Goal: Book appointment/travel/reservation

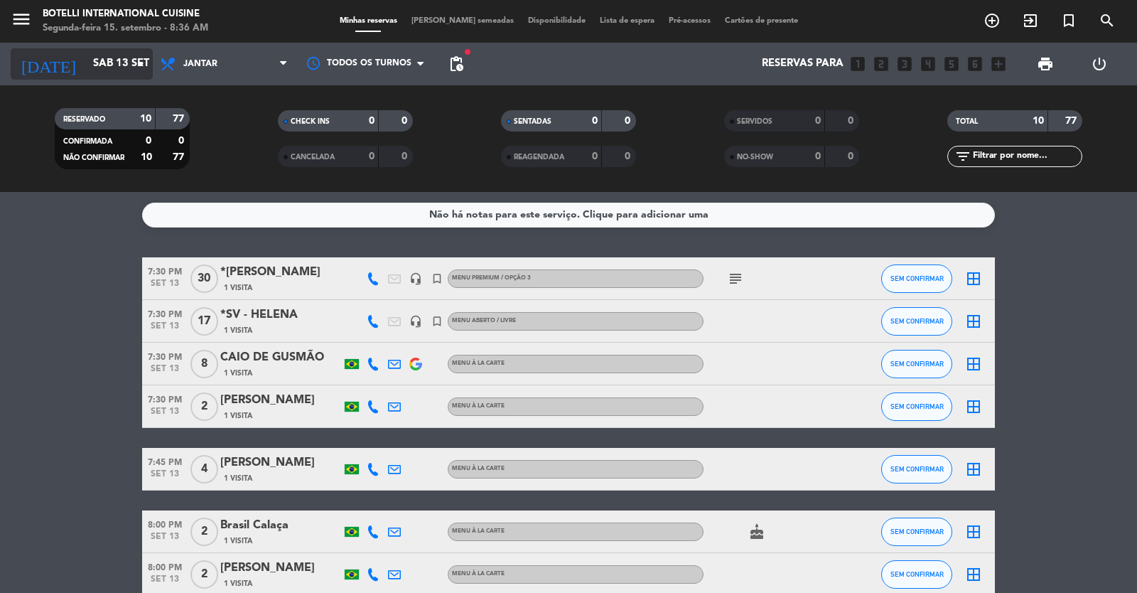
click at [135, 70] on icon "arrow_drop_down" at bounding box center [140, 63] width 17 height 17
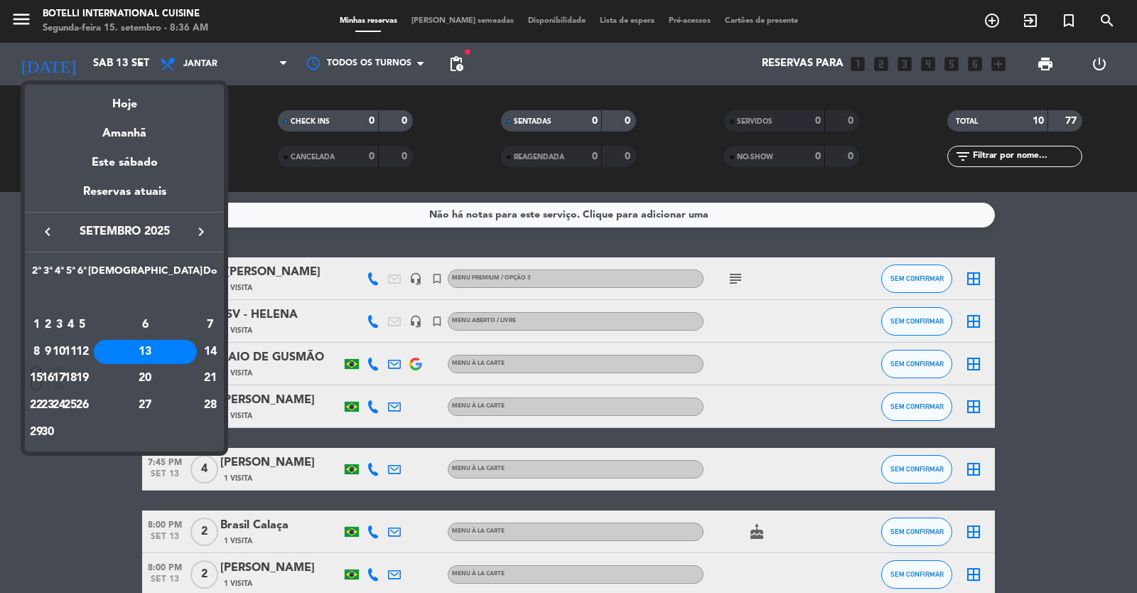
click at [65, 377] on div "17" at bounding box center [59, 378] width 11 height 24
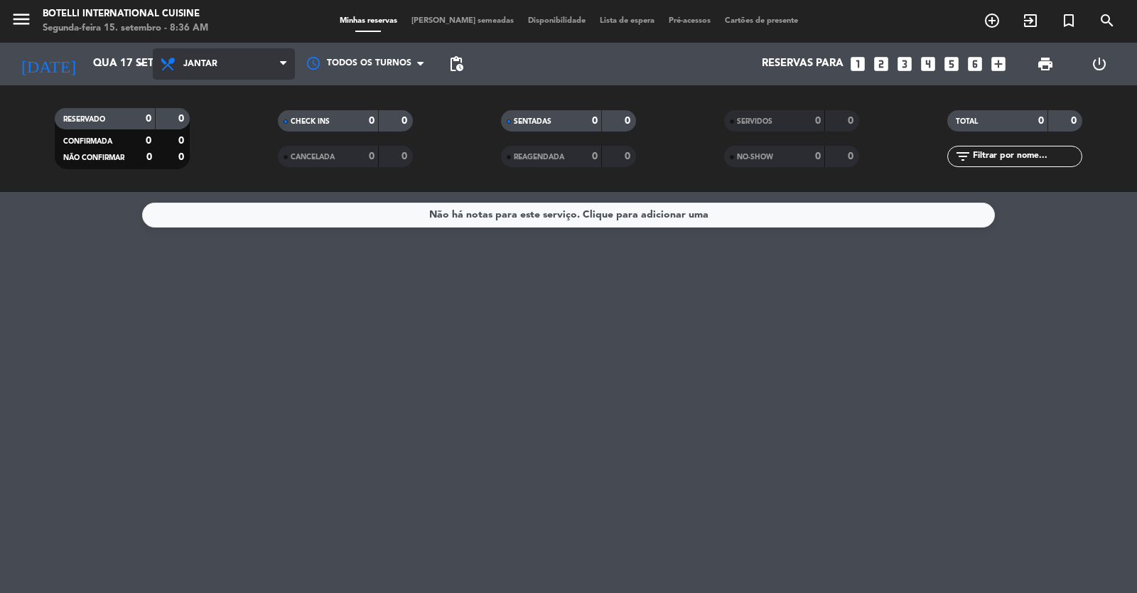
click at [248, 66] on span "Jantar" at bounding box center [224, 63] width 142 height 31
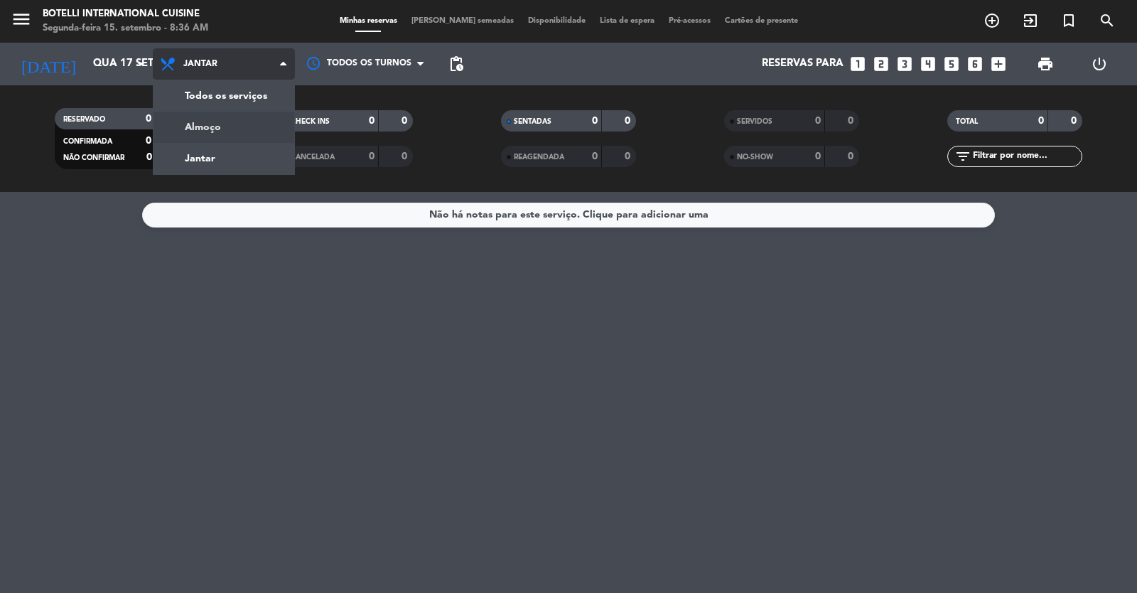
click at [238, 128] on div "menu Botelli International Cuisine Segunda-feira 15. setembro - 8:36 AM Minhas …" at bounding box center [568, 96] width 1137 height 192
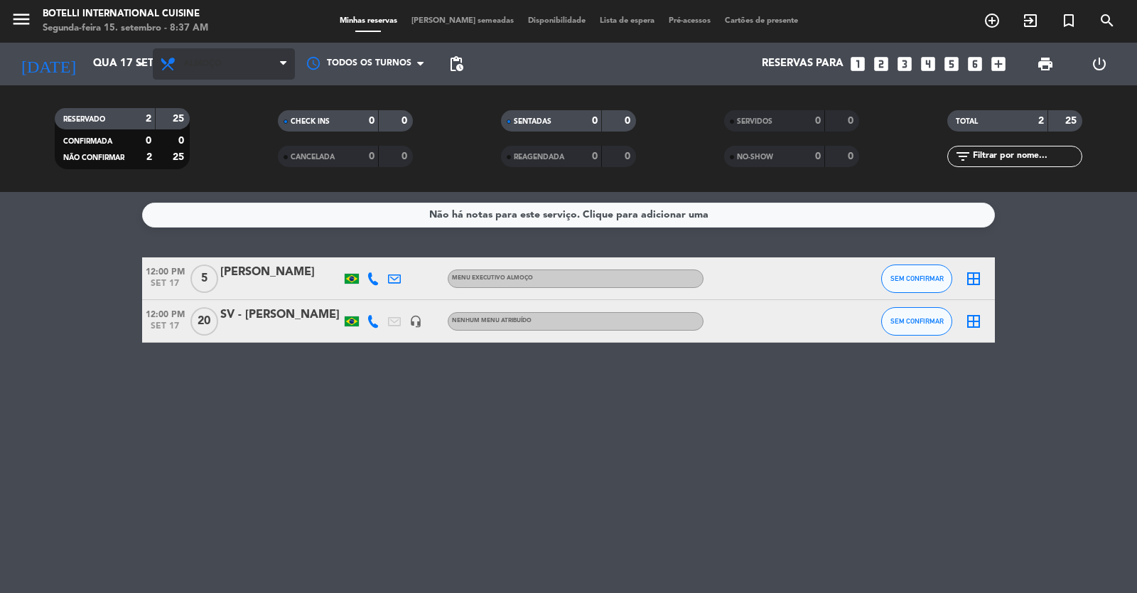
click at [212, 48] on div "Todos os serviços Almoço Jantar Almoço Todos os serviços Almoço Jantar" at bounding box center [224, 64] width 142 height 43
click at [215, 58] on span "Almoço" at bounding box center [224, 63] width 142 height 31
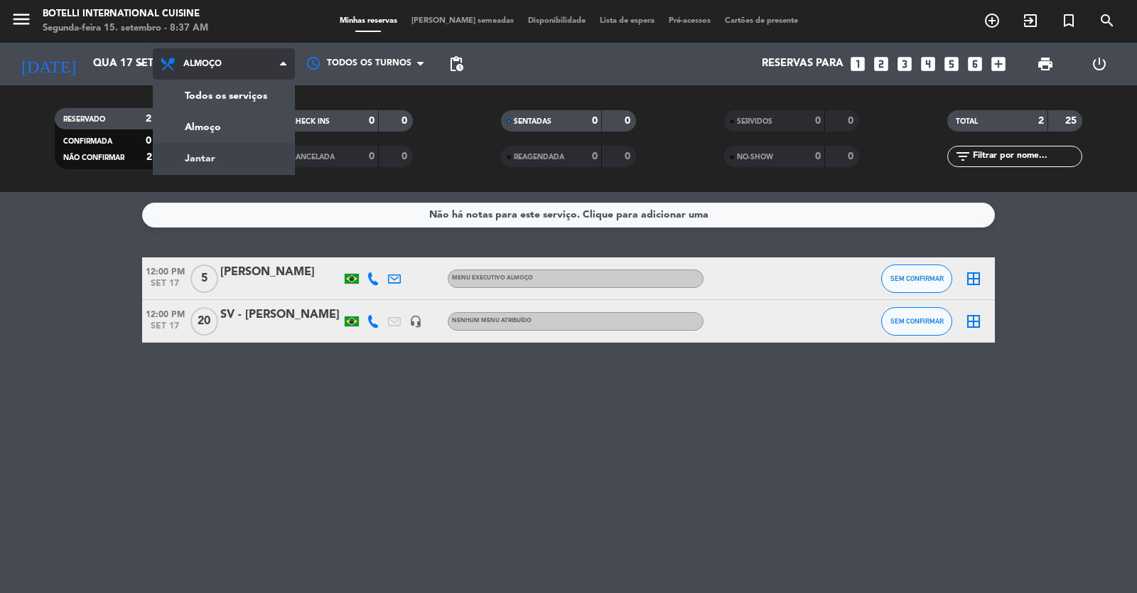
click at [220, 156] on div "menu Botelli International Cuisine Segunda-feira 15. setembro - 8:37 AM Minhas …" at bounding box center [568, 96] width 1137 height 192
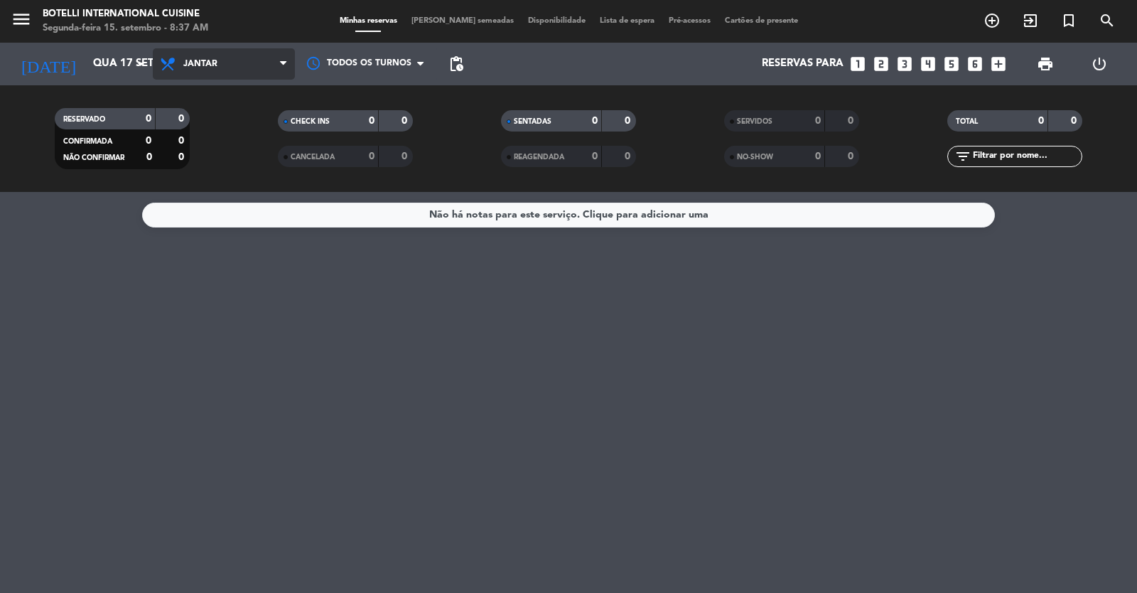
click at [181, 57] on span "Jantar" at bounding box center [224, 63] width 142 height 31
drag, startPoint x: 214, startPoint y: 122, endPoint x: 230, endPoint y: 133, distance: 18.9
click at [213, 123] on div "menu Botelli International Cuisine Segunda-feira 15. setembro - 8:37 AM Minhas …" at bounding box center [568, 96] width 1137 height 192
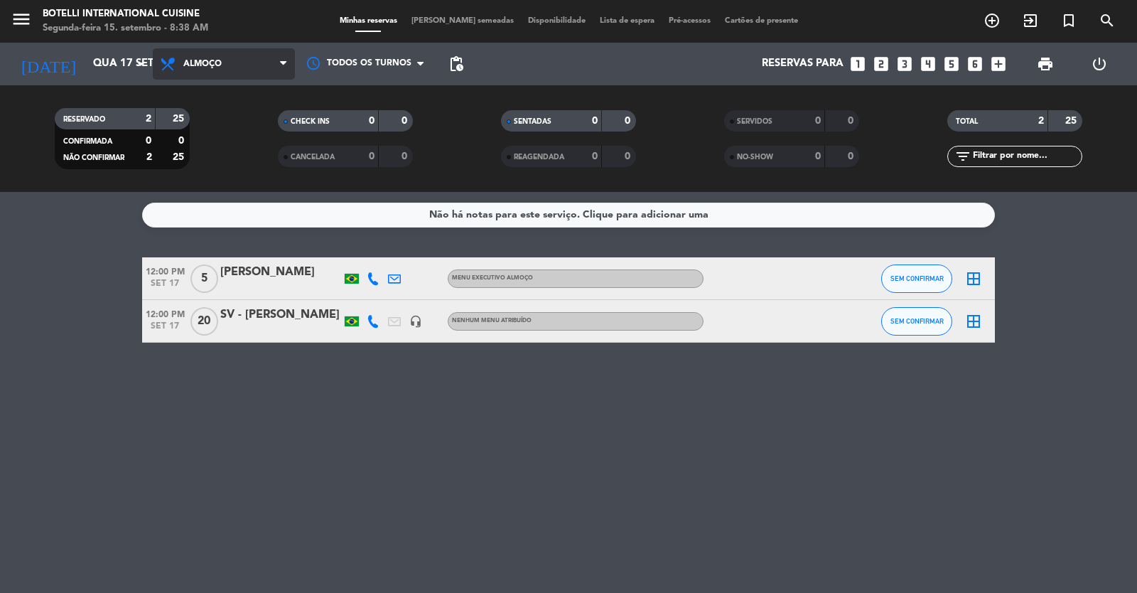
click at [230, 68] on span "Almoço" at bounding box center [224, 63] width 142 height 31
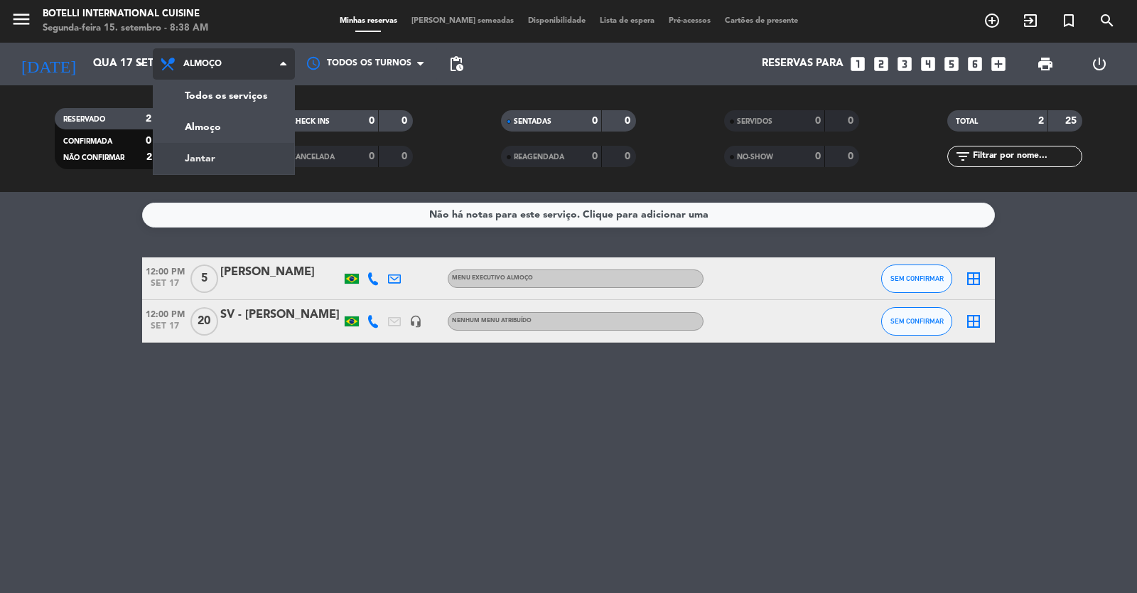
click at [228, 150] on div "menu Botelli International Cuisine Segunda-feira 15. setembro - 8:38 AM Minhas …" at bounding box center [568, 96] width 1137 height 192
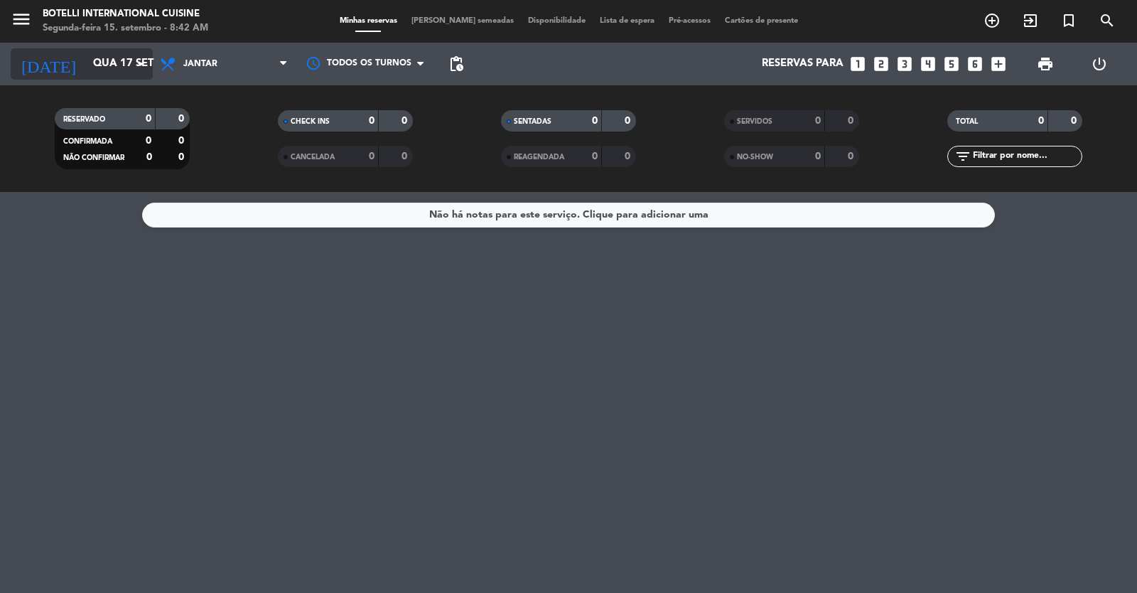
click at [87, 61] on input "Qua 17 set" at bounding box center [154, 63] width 137 height 27
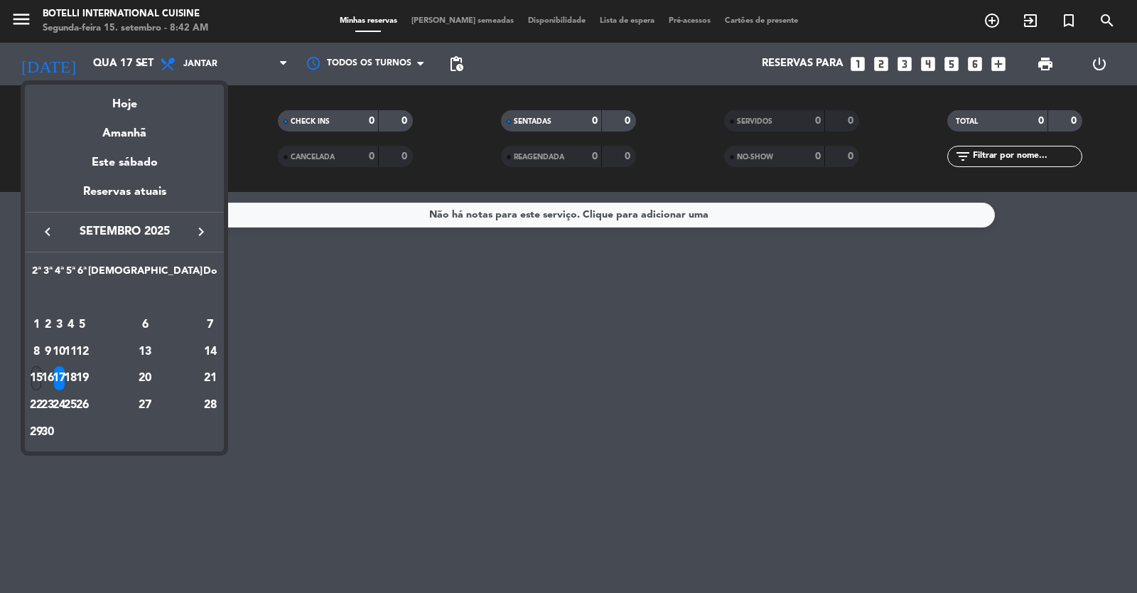
click at [42, 378] on div "15" at bounding box center [36, 378] width 11 height 24
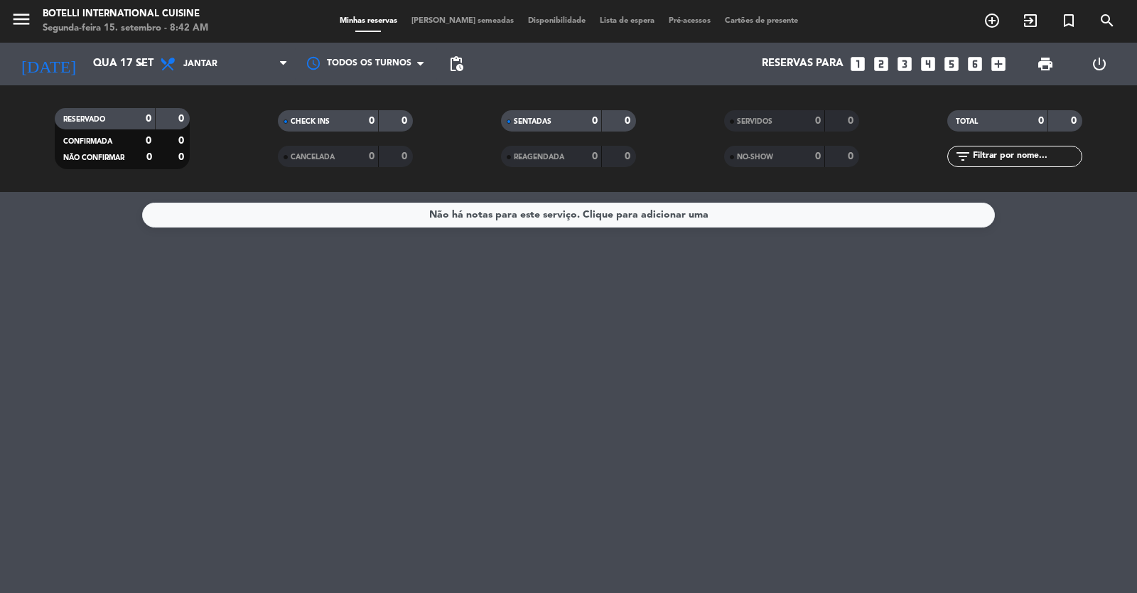
type input "Seg 15 set"
click at [245, 70] on span "Jantar" at bounding box center [224, 63] width 142 height 31
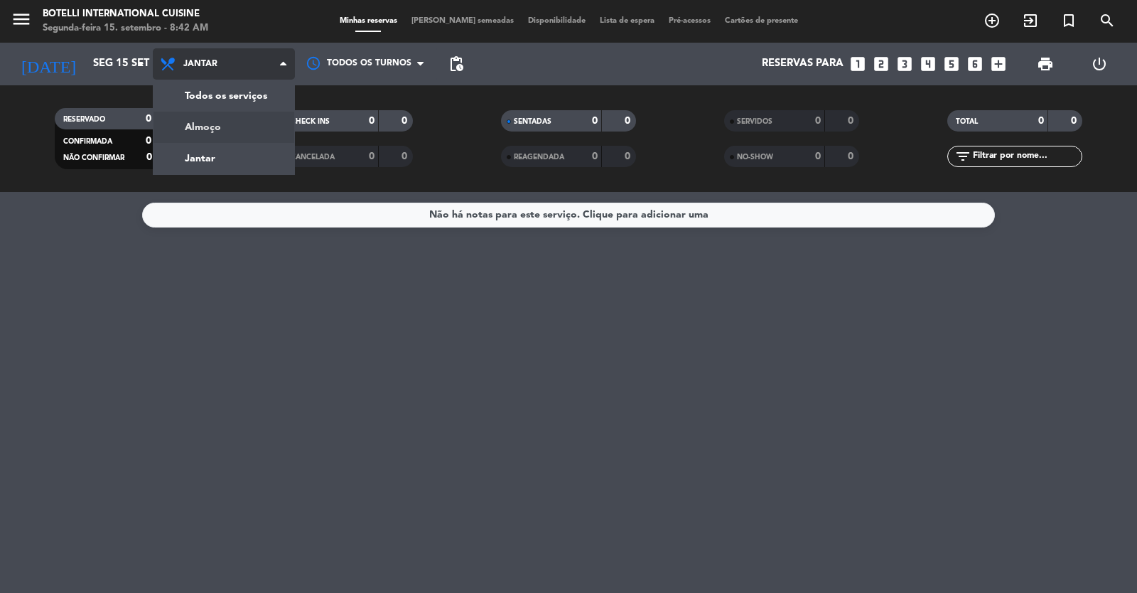
click at [225, 118] on div "menu Botelli International Cuisine Segunda-feira 15. setembro - 8:42 AM Minhas …" at bounding box center [568, 96] width 1137 height 192
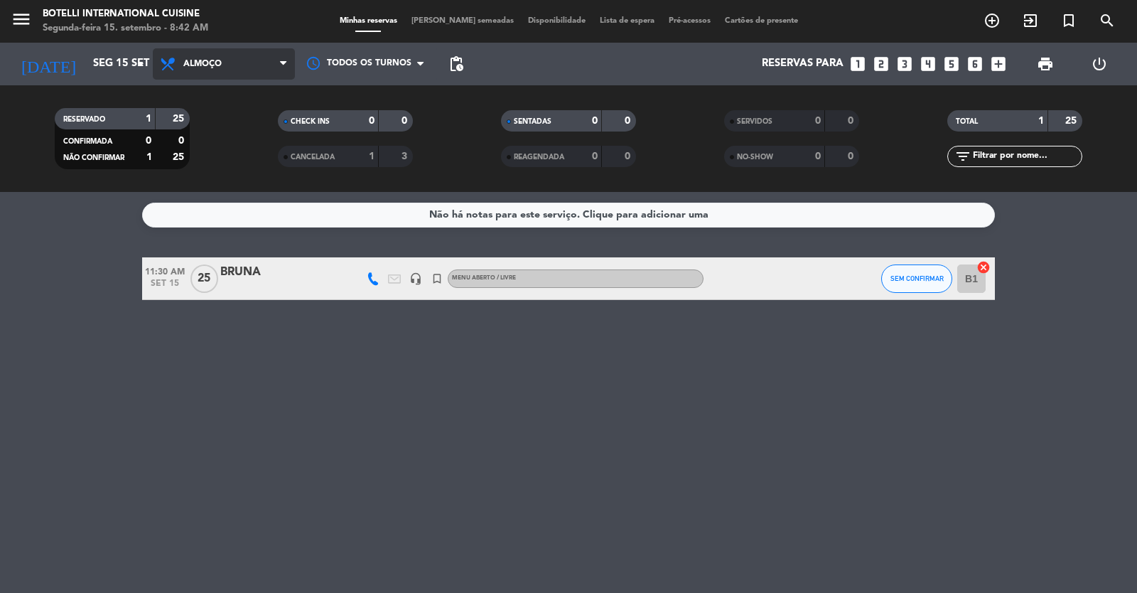
click at [207, 64] on span "Almoço" at bounding box center [202, 64] width 38 height 10
click at [213, 156] on div "menu Botelli International Cuisine Segunda-feira 15. setembro - 8:42 AM Minhas …" at bounding box center [568, 96] width 1137 height 192
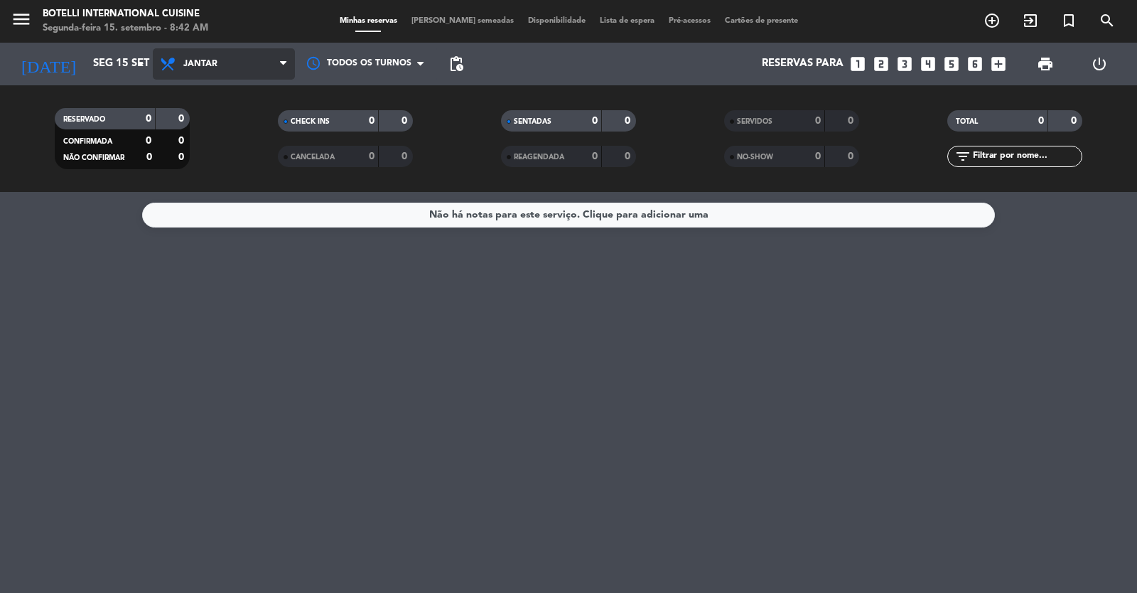
click at [216, 68] on span "Jantar" at bounding box center [200, 64] width 34 height 10
click at [224, 129] on div "menu Botelli International Cuisine Segunda-feira 15. setembro - 8:42 AM Minhas …" at bounding box center [568, 96] width 1137 height 192
